Goal: Task Accomplishment & Management: Manage account settings

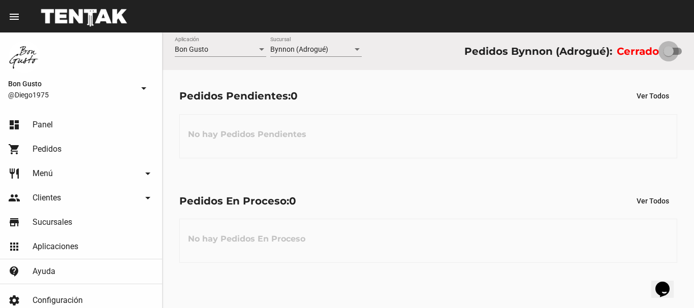
drag, startPoint x: 668, startPoint y: 48, endPoint x: 686, endPoint y: 51, distance: 18.5
click at [667, 49] on div at bounding box center [669, 51] width 10 height 10
click at [668, 55] on input "checkbox" at bounding box center [668, 55] width 1 height 1
click at [694, 52] on div "Bon Gusto Aplicación Bynnon (Adrogué) Sucursal Pedidos Bynnon (Adrogué): Cerrado" at bounding box center [428, 52] width 531 height 38
checkbox input "true"
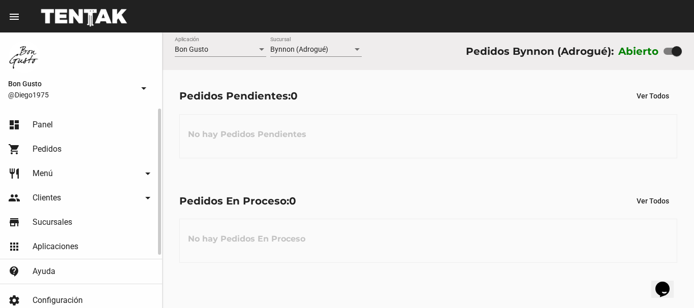
click at [66, 171] on link "restaurant Menú arrow_drop_down" at bounding box center [81, 174] width 162 height 24
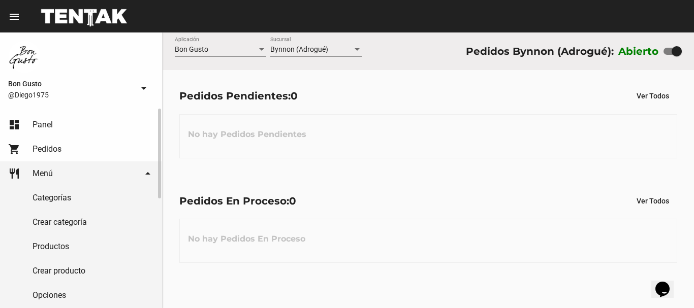
click at [69, 196] on link "Categorías" at bounding box center [81, 198] width 162 height 24
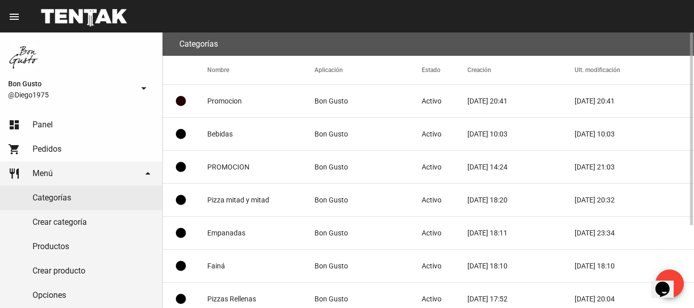
scroll to position [118, 0]
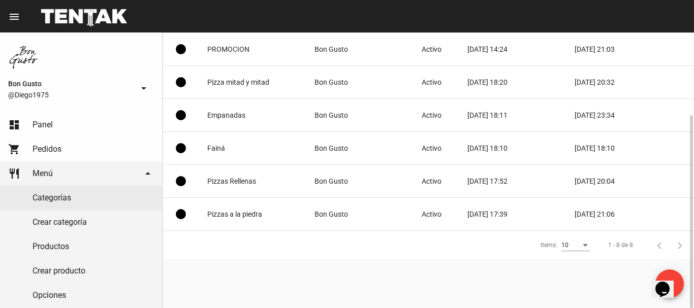
click at [253, 83] on mat-cell "Pizza mitad y mitad" at bounding box center [260, 82] width 107 height 33
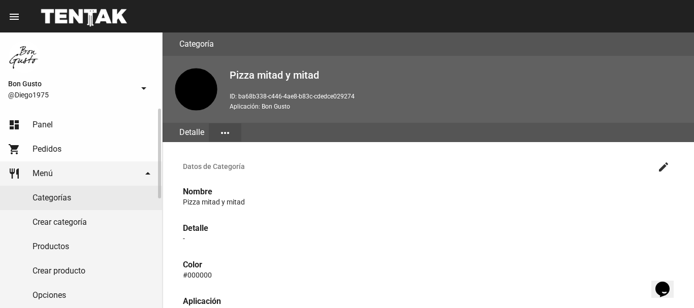
click at [86, 239] on link "Productos" at bounding box center [81, 247] width 162 height 24
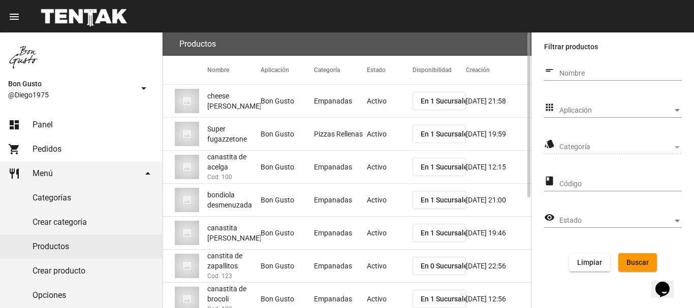
scroll to position [184, 0]
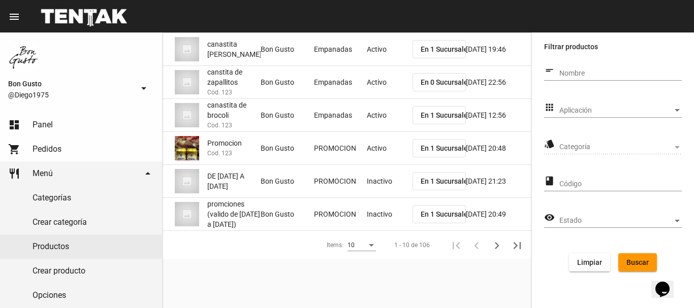
drag, startPoint x: 597, startPoint y: 68, endPoint x: 599, endPoint y: 79, distance: 11.9
click at [598, 70] on div "Nombre" at bounding box center [620, 71] width 122 height 20
click at [599, 79] on div "Nombre" at bounding box center [620, 71] width 122 height 20
click at [597, 71] on input "Nombre" at bounding box center [620, 74] width 122 height 8
type input "especial"
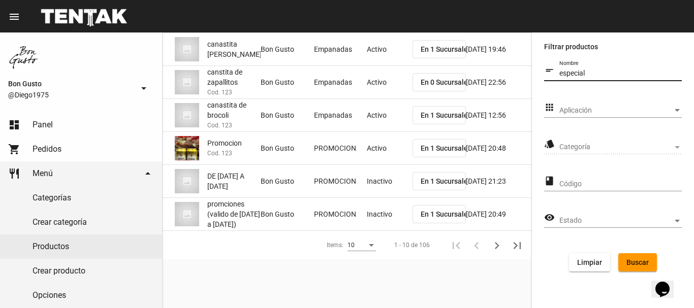
click at [637, 269] on button "Buscar" at bounding box center [637, 263] width 39 height 18
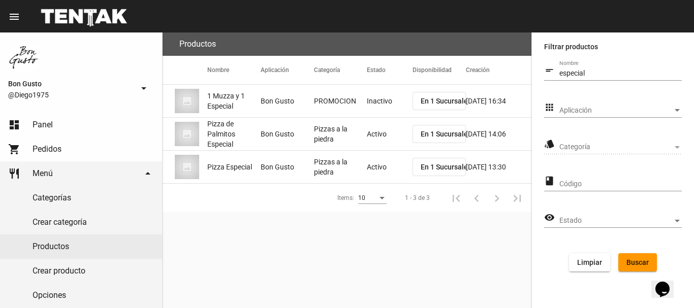
scroll to position [0, 0]
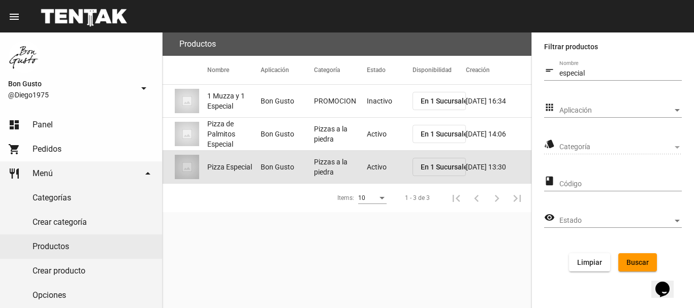
click at [305, 164] on mat-cell "Bon Gusto" at bounding box center [287, 167] width 53 height 33
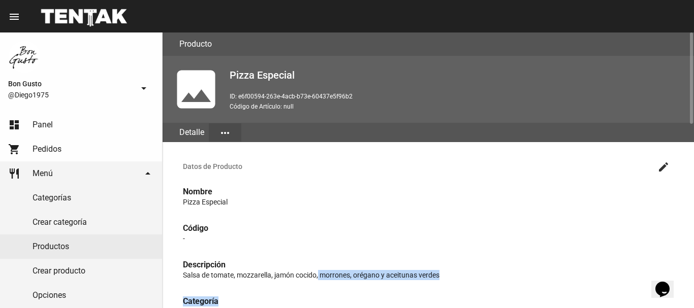
drag, startPoint x: 318, startPoint y: 279, endPoint x: 427, endPoint y: 289, distance: 110.2
click at [426, 289] on mat-list "Datos de Producto create Nombre Pizza Especial Código - Descripción Salsa de to…" at bounding box center [428, 276] width 507 height 244
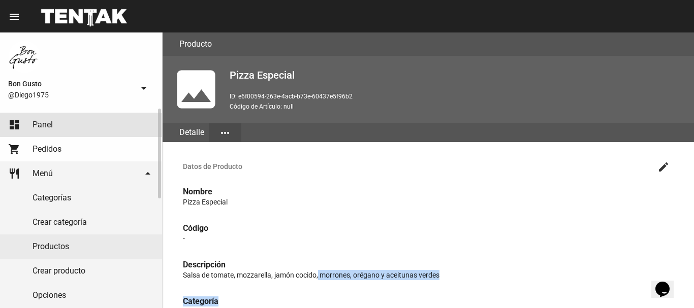
click at [56, 116] on link "dashboard Panel" at bounding box center [81, 125] width 162 height 24
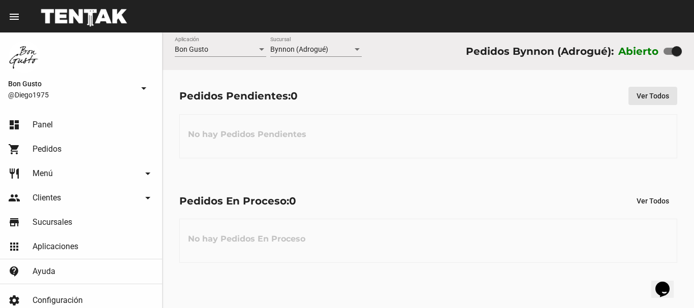
click at [659, 102] on button "Ver Todos" at bounding box center [653, 96] width 49 height 18
click at [463, 126] on div "No hay Pedidos Pendientes" at bounding box center [428, 136] width 498 height 44
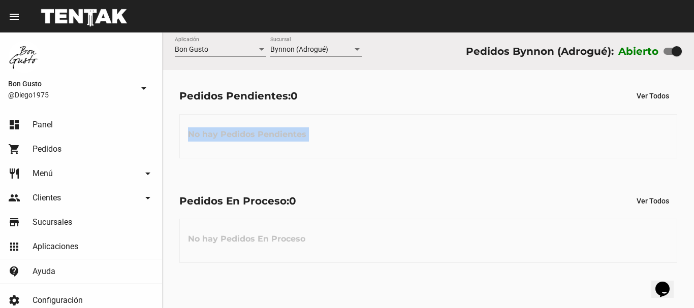
click at [463, 126] on div "No hay Pedidos Pendientes" at bounding box center [428, 136] width 498 height 44
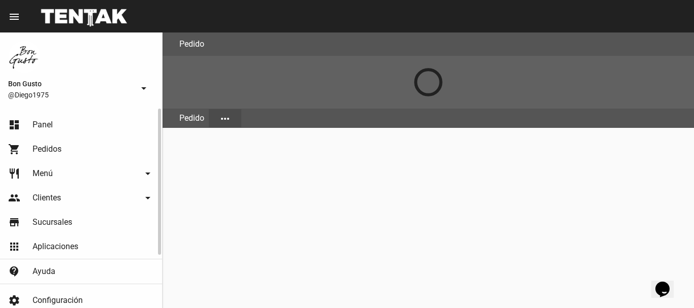
click at [55, 126] on link "dashboard Panel" at bounding box center [81, 125] width 162 height 24
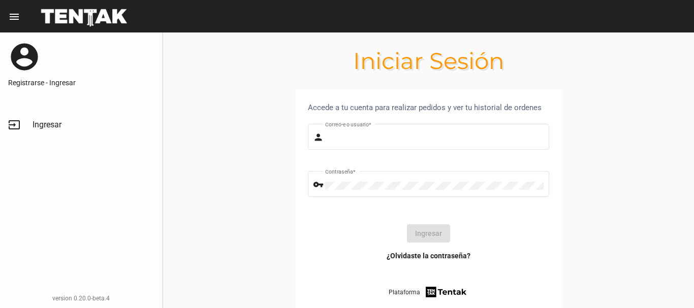
type input "diego1975"
click at [436, 233] on button "Ingresar" at bounding box center [428, 234] width 43 height 18
click at [436, 233] on icon at bounding box center [428, 234] width 24 height 24
